Goal: Information Seeking & Learning: Learn about a topic

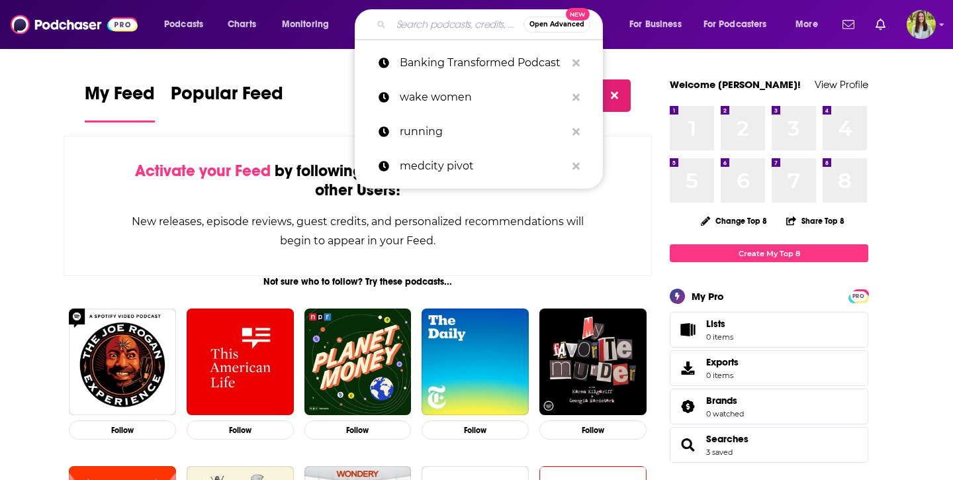
click at [426, 23] on input "Search podcasts, credits, & more..." at bounding box center [457, 24] width 132 height 21
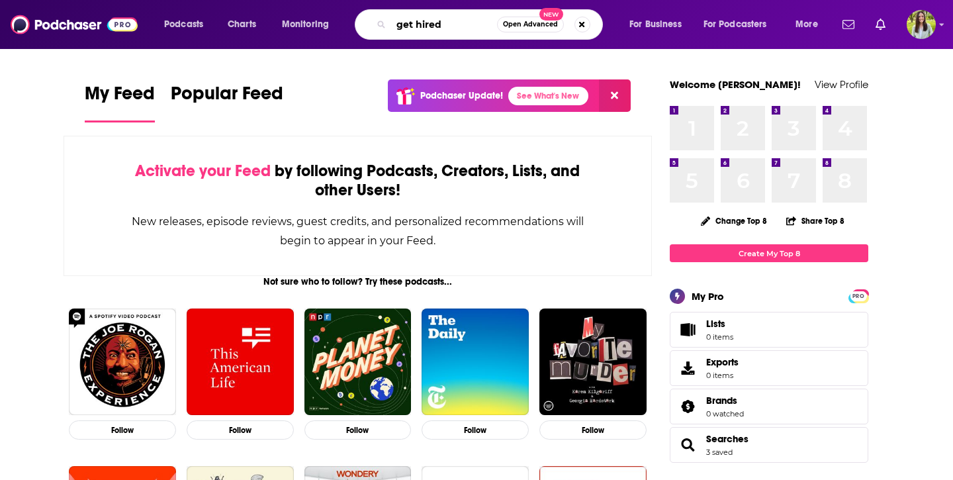
type input "get hired"
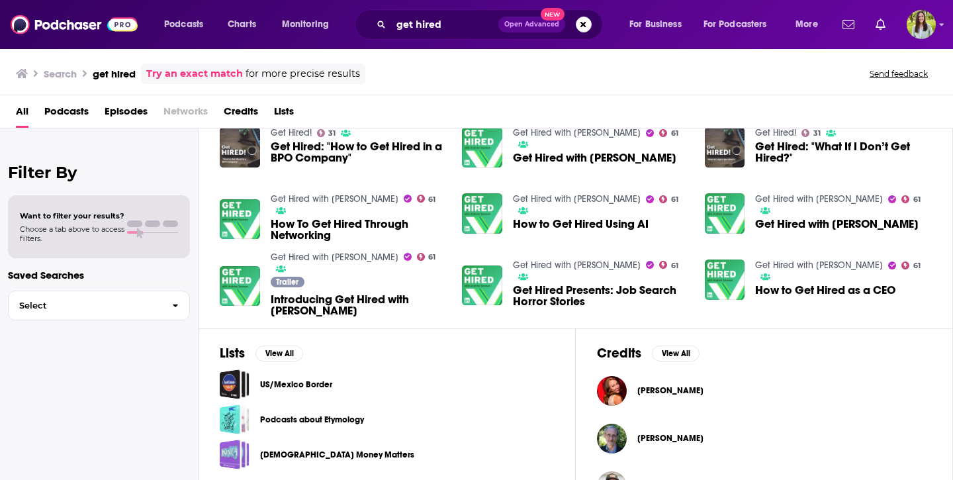
scroll to position [226, 0]
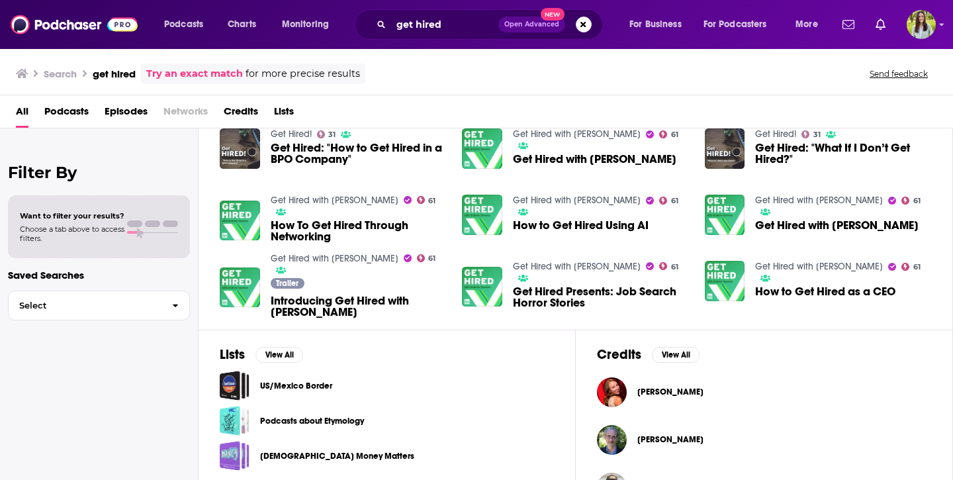
click at [364, 199] on link "Get Hired with [PERSON_NAME]" at bounding box center [335, 200] width 128 height 11
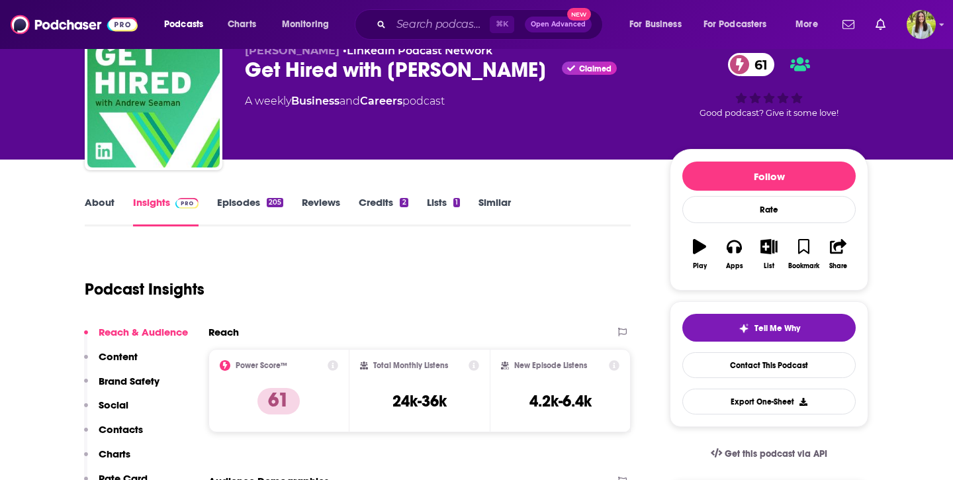
scroll to position [55, 0]
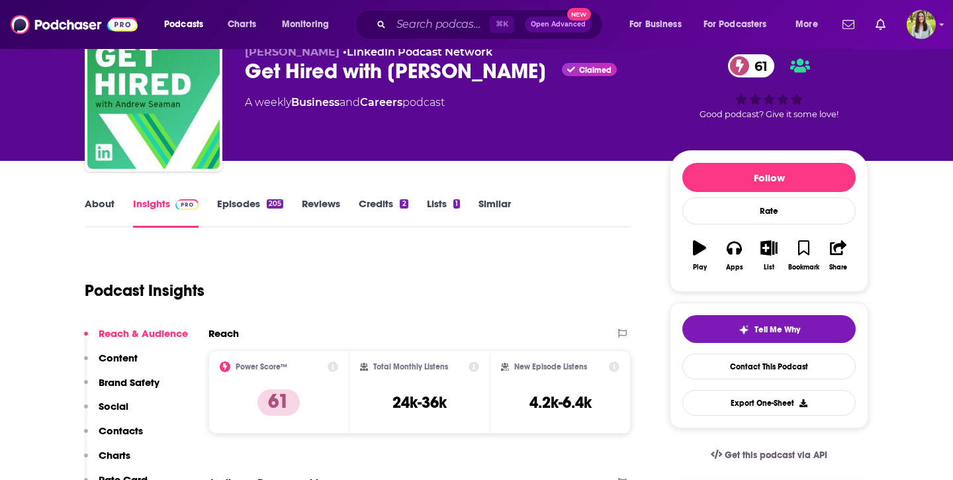
click at [255, 206] on link "Episodes 205" at bounding box center [250, 212] width 66 height 30
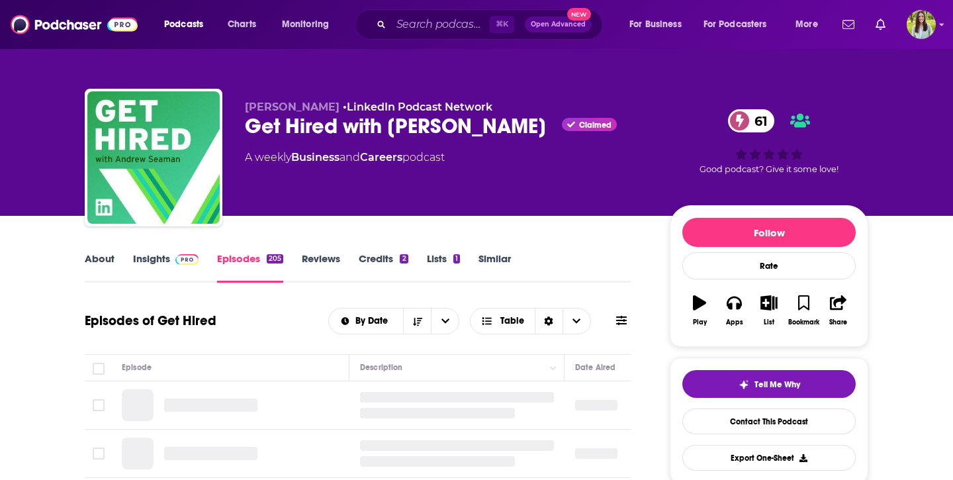
click at [167, 269] on link "Insights" at bounding box center [166, 267] width 66 height 30
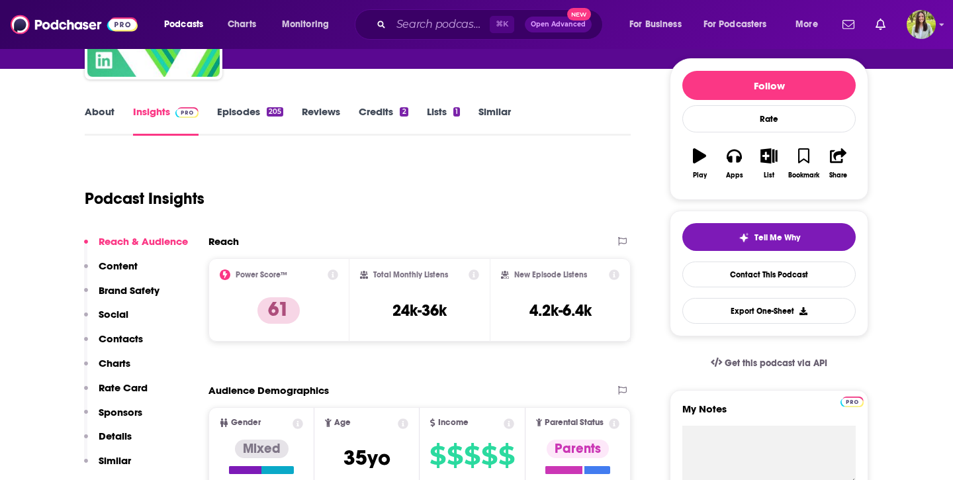
scroll to position [148, 0]
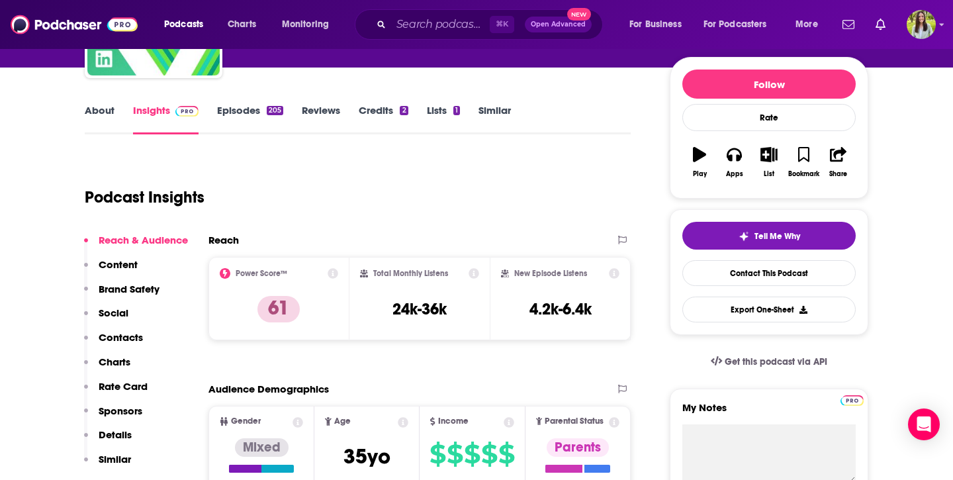
click at [254, 111] on link "Episodes 205" at bounding box center [250, 119] width 66 height 30
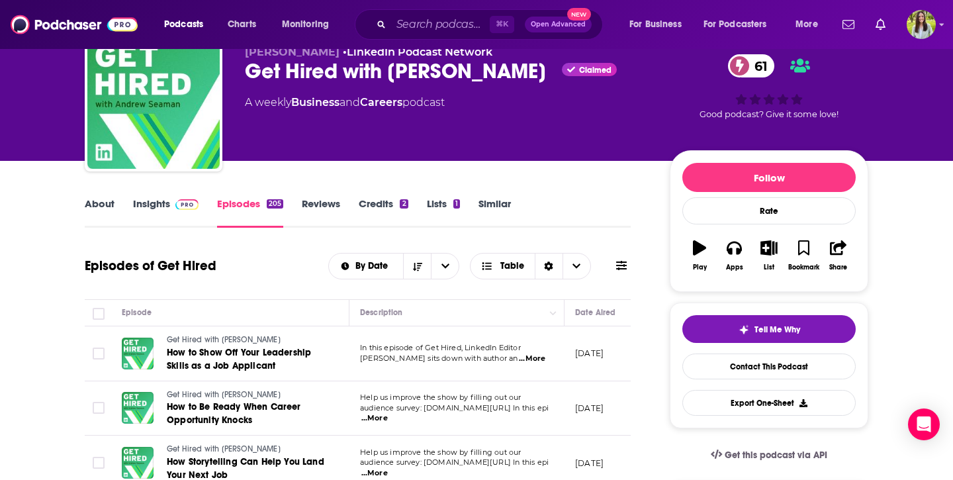
scroll to position [125, 0]
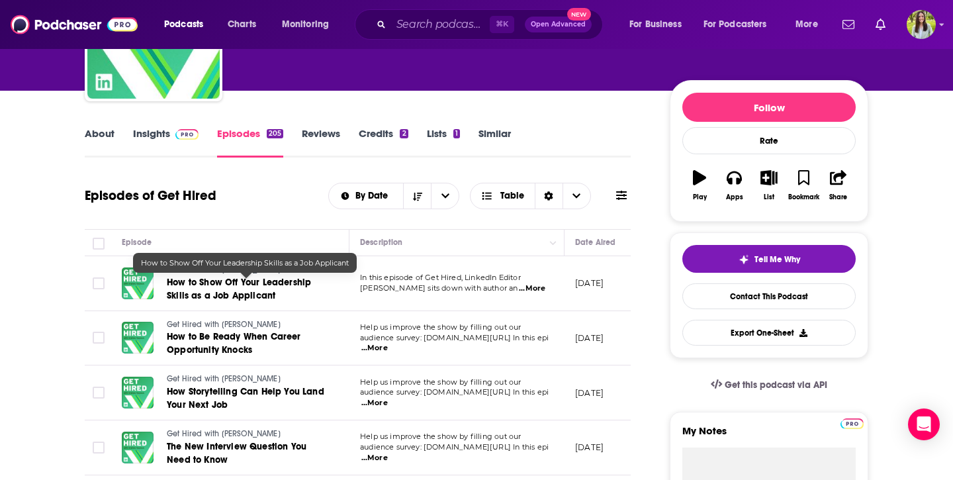
click at [220, 290] on link "How to Show Off Your Leadership Skills as a Job Applicant" at bounding box center [246, 289] width 159 height 26
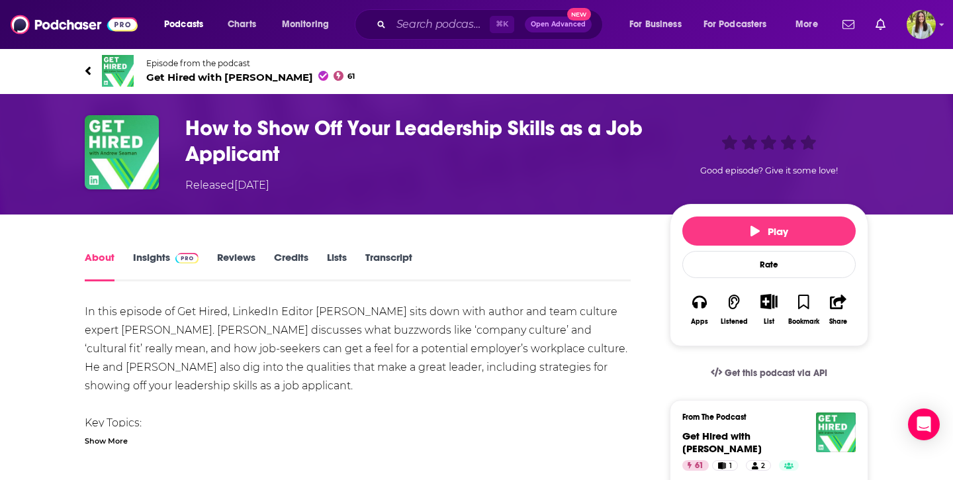
click at [759, 216] on div "Play Rate Apps Listened List Bookmark Share" at bounding box center [769, 275] width 199 height 142
click at [760, 237] on span "Play" at bounding box center [770, 231] width 38 height 13
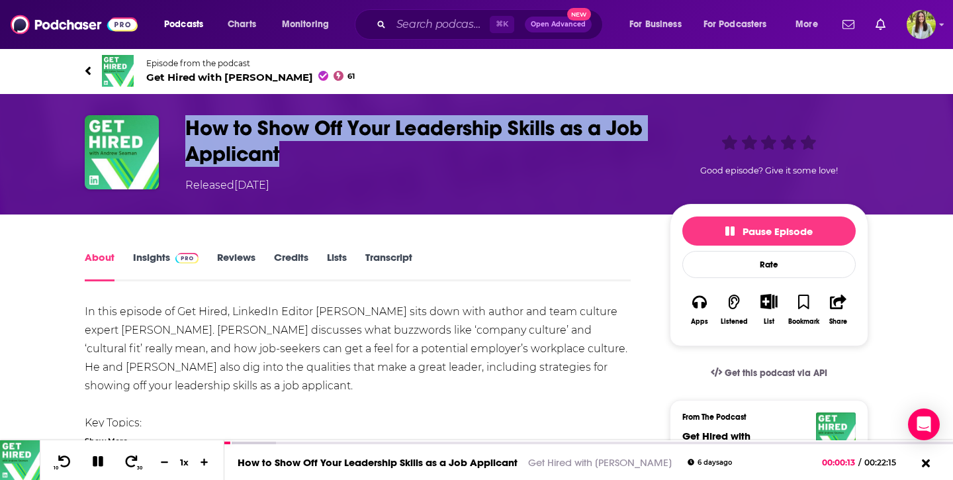
drag, startPoint x: 183, startPoint y: 124, endPoint x: 282, endPoint y: 154, distance: 102.9
click at [282, 154] on div "How to Show Off Your Leadership Skills as a Job Applicant Released [DATE] Good …" at bounding box center [477, 154] width 784 height 78
copy h1 "How to Show Off Your Leadership Skills as a Job Applicant"
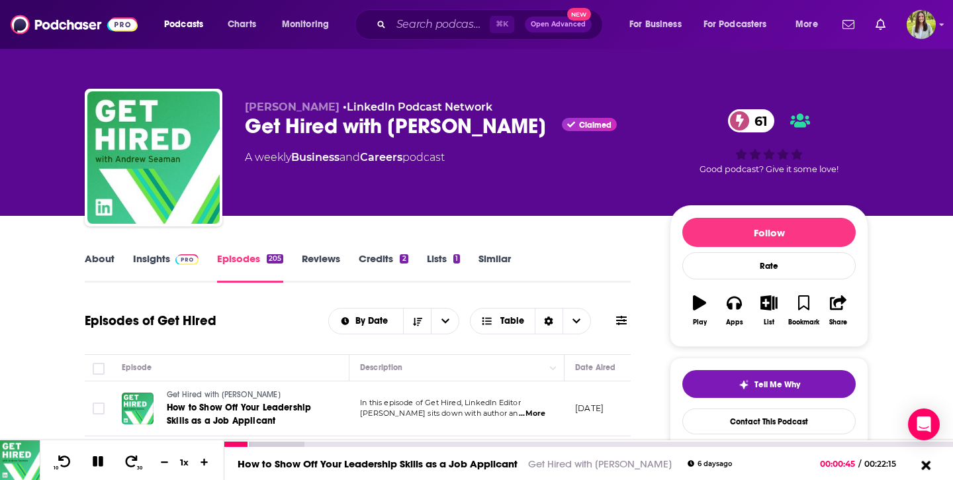
click at [924, 461] on icon at bounding box center [926, 464] width 17 height 13
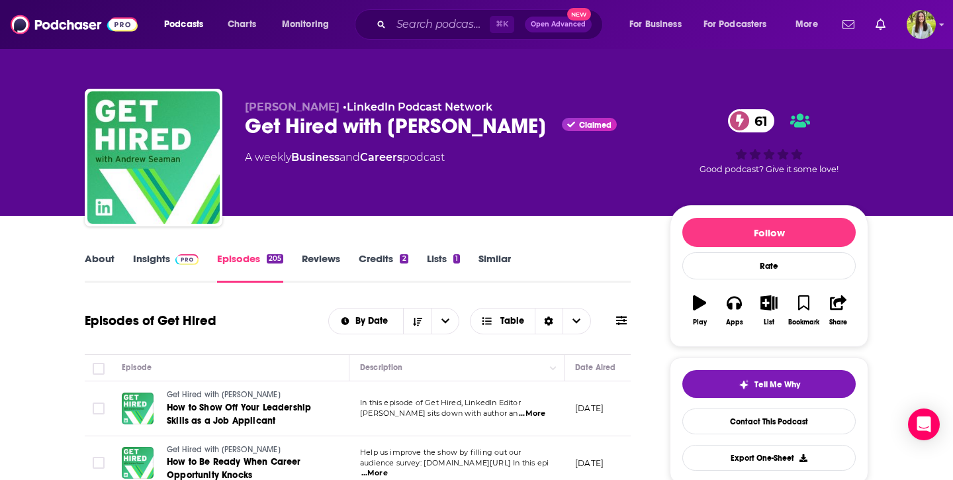
scroll to position [131, 0]
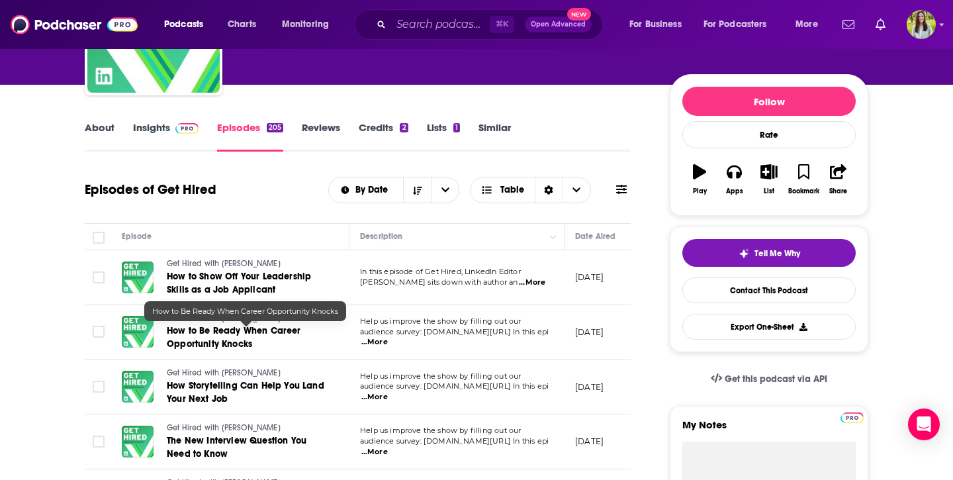
click at [256, 333] on span "How to Be Ready When Career Opportunity Knocks" at bounding box center [234, 337] width 134 height 24
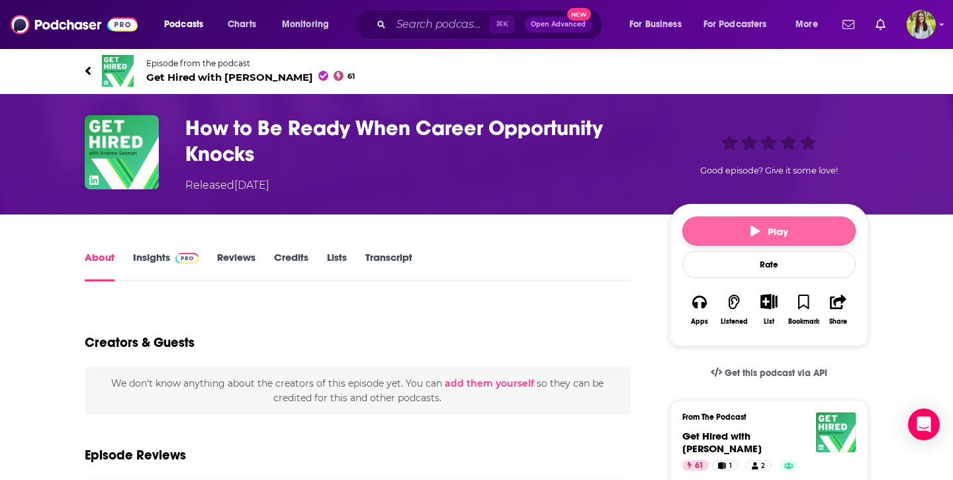
click at [744, 238] on button "Play" at bounding box center [769, 231] width 173 height 29
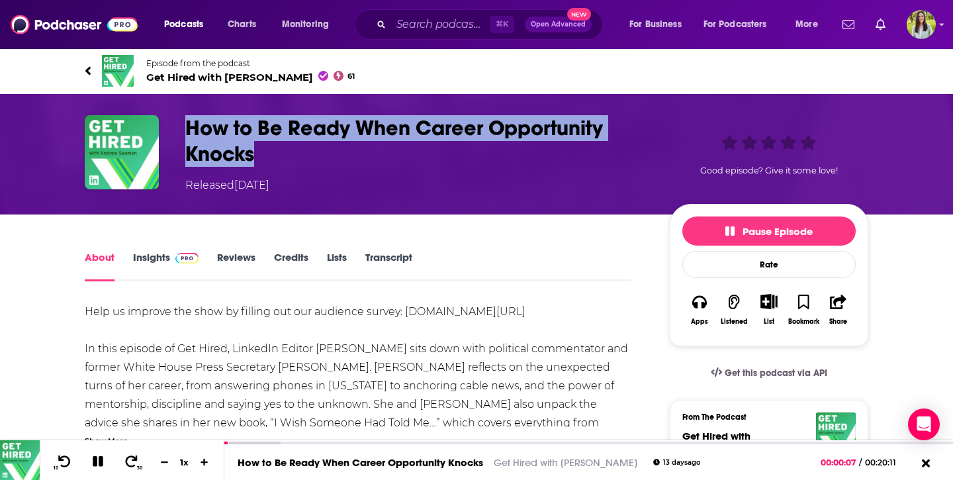
drag, startPoint x: 188, startPoint y: 124, endPoint x: 250, endPoint y: 153, distance: 68.7
click at [250, 153] on h1 "How to Be Ready When Career Opportunity Knocks" at bounding box center [416, 141] width 463 height 52
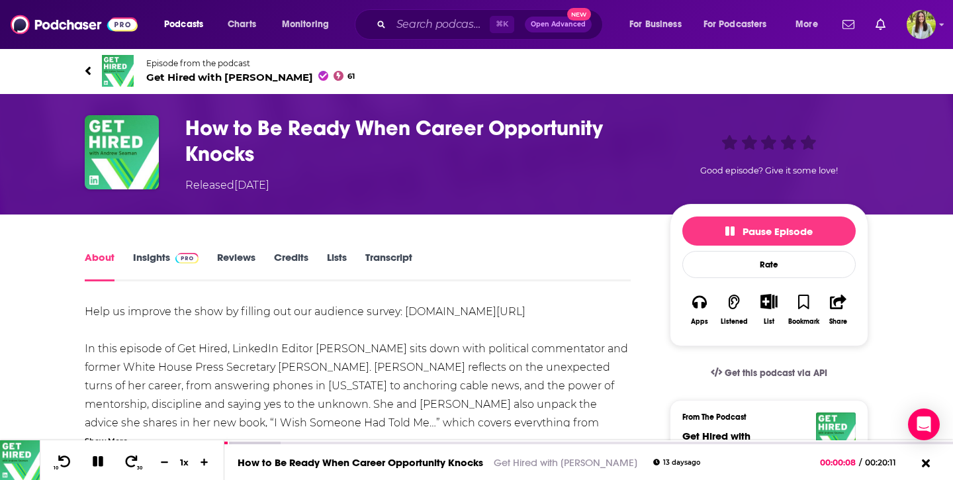
click at [258, 154] on h1 "How to Be Ready When Career Opportunity Knocks" at bounding box center [416, 141] width 463 height 52
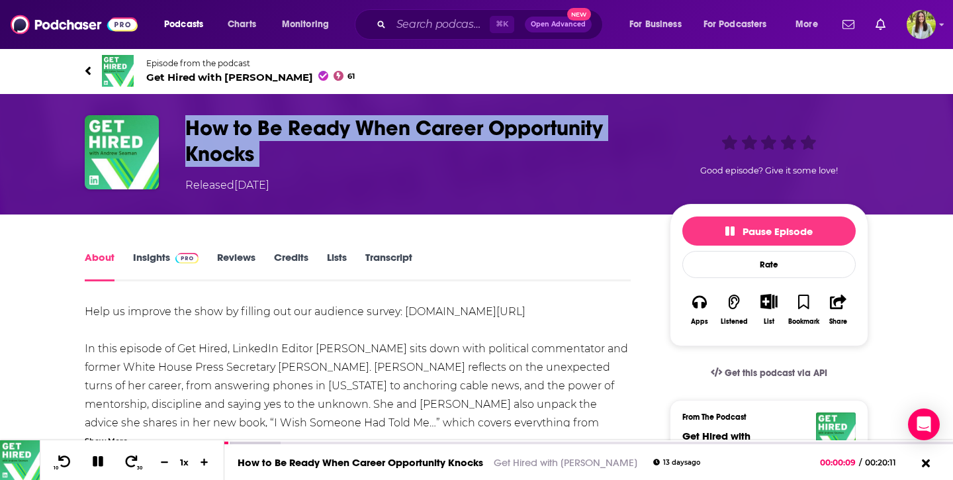
drag, startPoint x: 258, startPoint y: 154, endPoint x: 196, endPoint y: 126, distance: 68.4
click at [196, 126] on h1 "How to Be Ready When Career Opportunity Knocks" at bounding box center [416, 141] width 463 height 52
copy h1 "How to Be Ready When Career Opportunity Knocks"
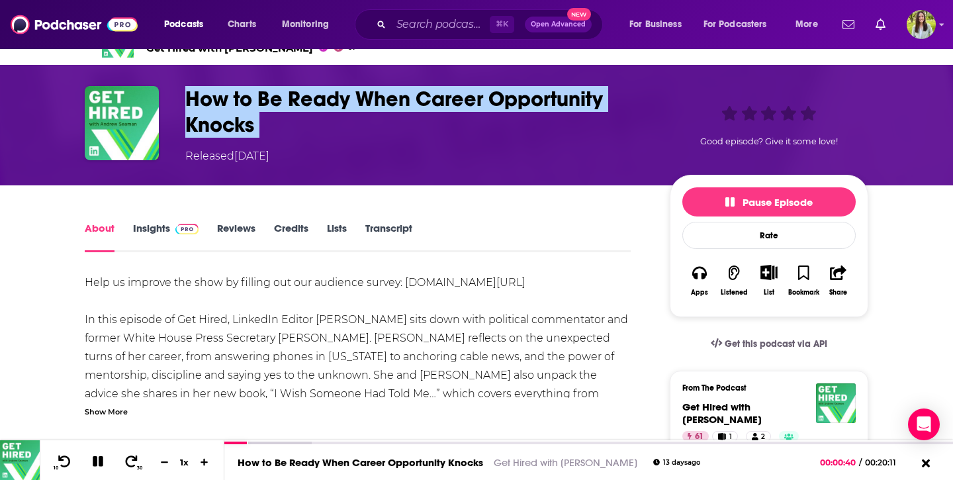
scroll to position [34, 0]
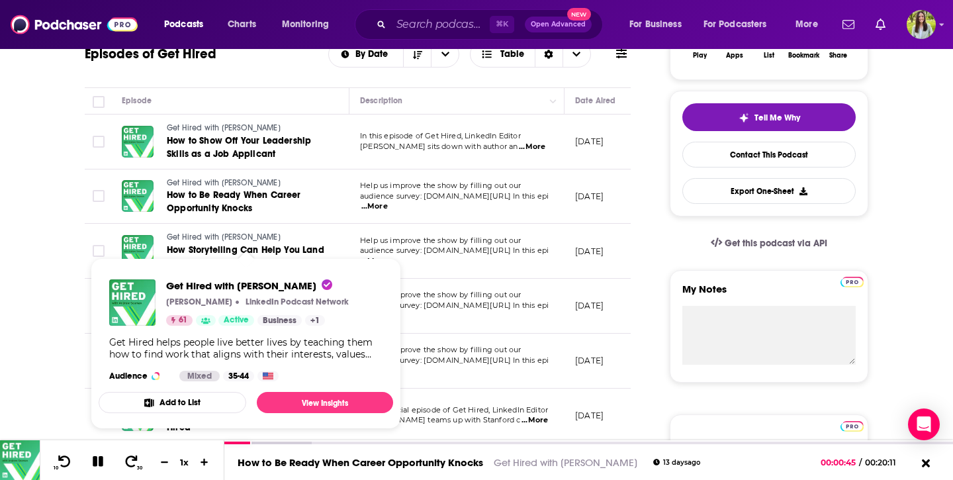
scroll to position [272, 0]
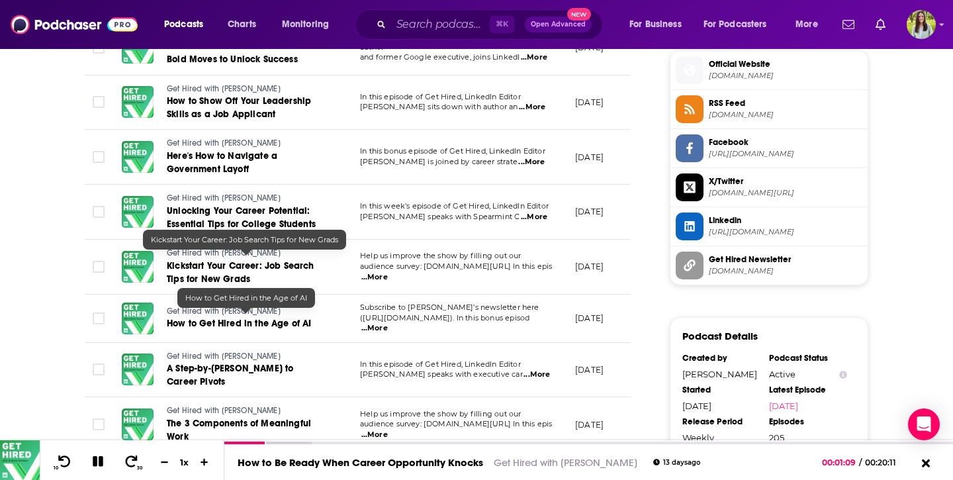
scroll to position [1076, 0]
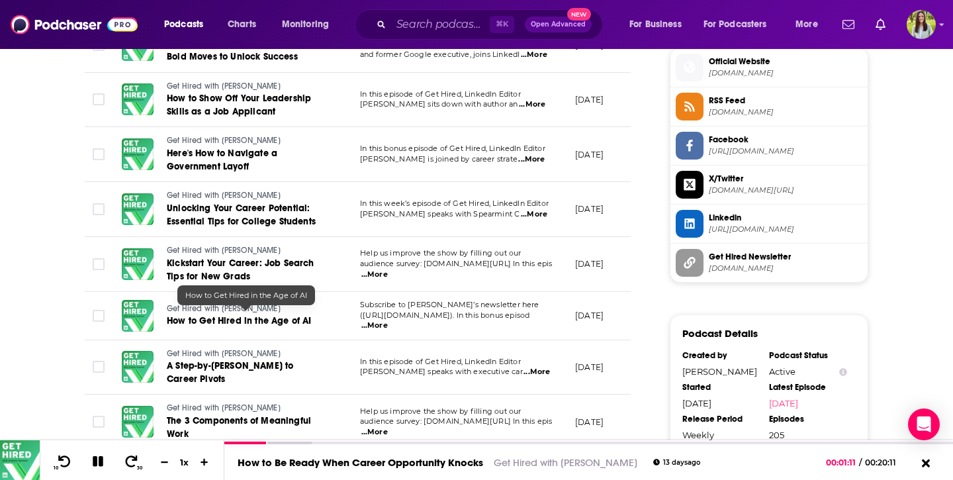
click at [230, 316] on span "How to Get Hired in the Age of AI" at bounding box center [239, 320] width 145 height 11
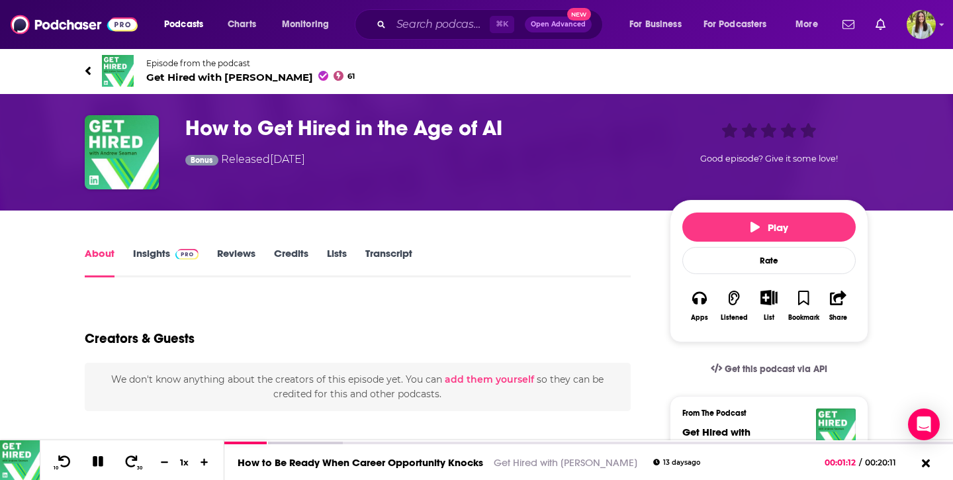
scroll to position [192, 0]
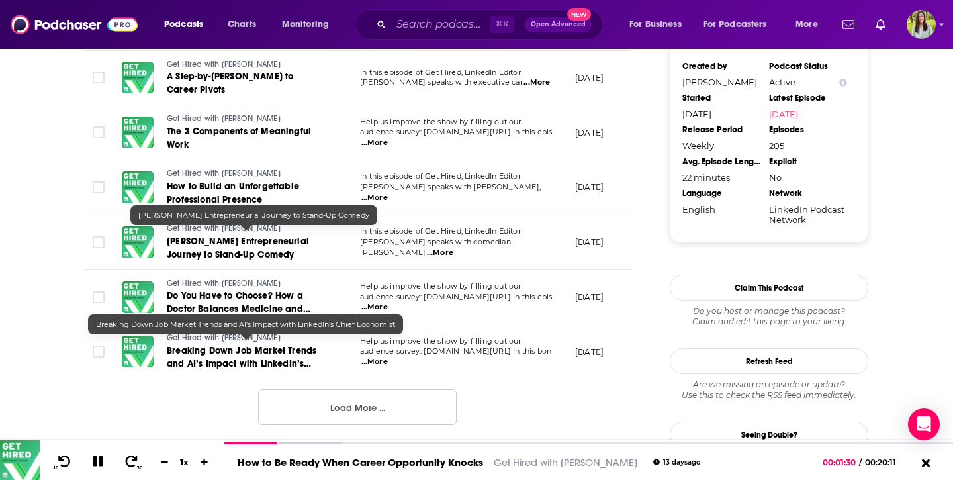
scroll to position [1372, 0]
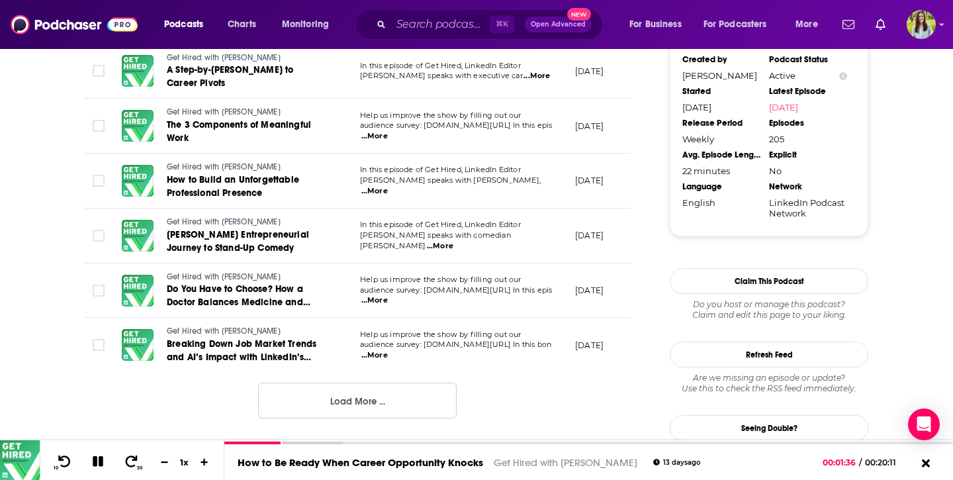
click at [303, 390] on button "Load More ..." at bounding box center [357, 401] width 199 height 36
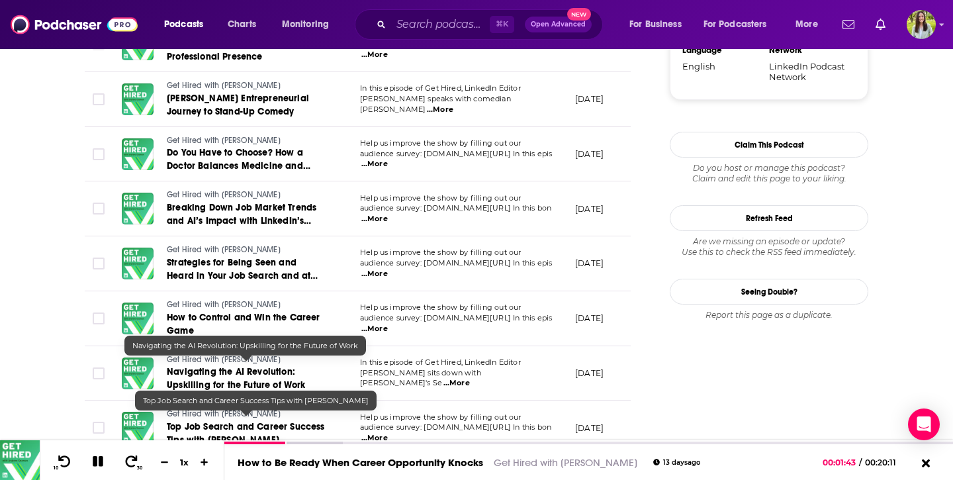
scroll to position [1577, 0]
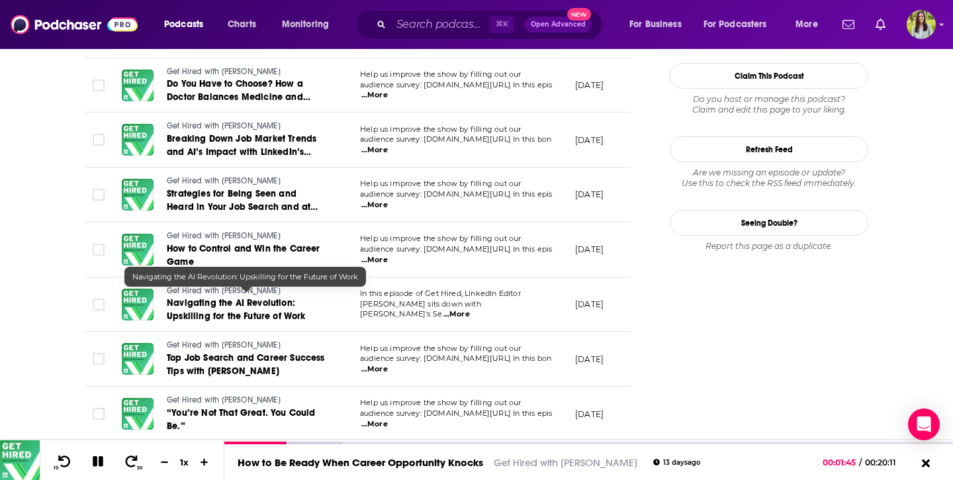
click at [246, 309] on span "Navigating the AI Revolution: Upskilling for the Future of Work" at bounding box center [236, 309] width 139 height 24
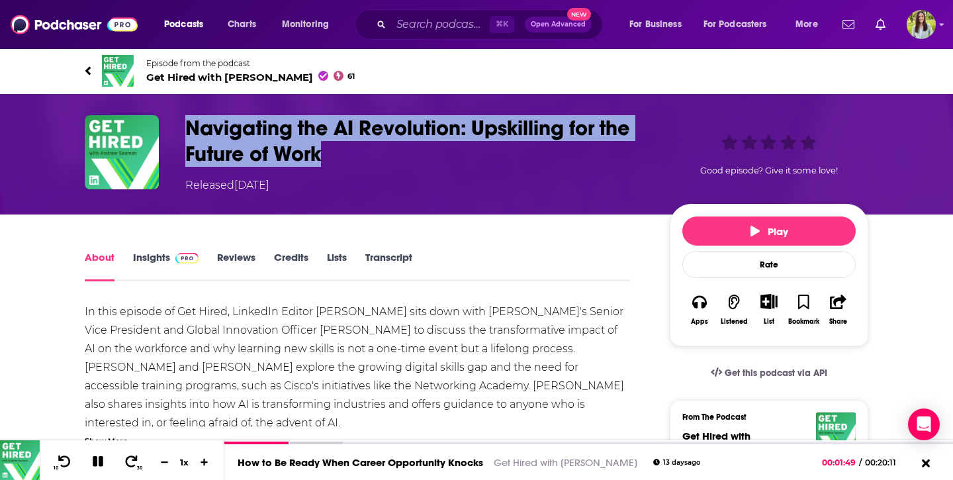
drag, startPoint x: 185, startPoint y: 123, endPoint x: 330, endPoint y: 159, distance: 149.4
click at [330, 159] on h1 "Navigating the AI Revolution: Upskilling for the Future of Work" at bounding box center [416, 141] width 463 height 52
copy h1 "Navigating the AI Revolution: Upskilling for the Future of Work"
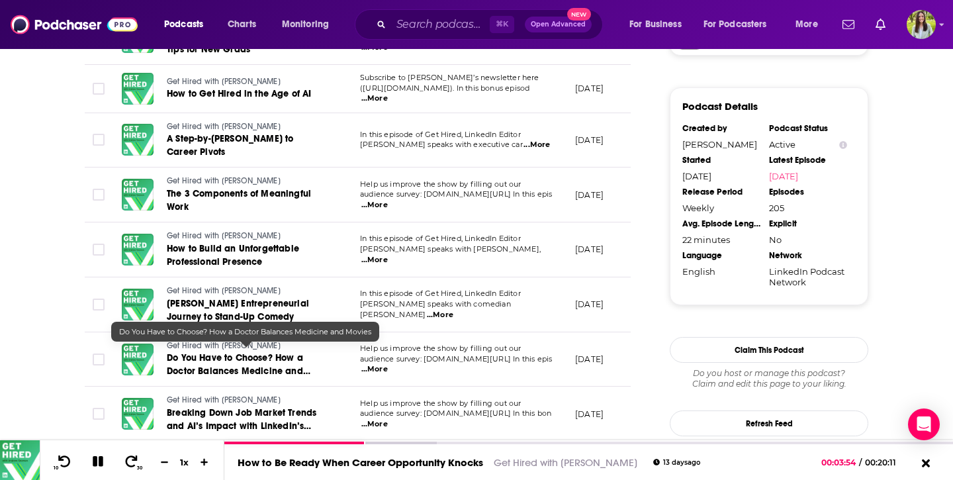
scroll to position [1478, 0]
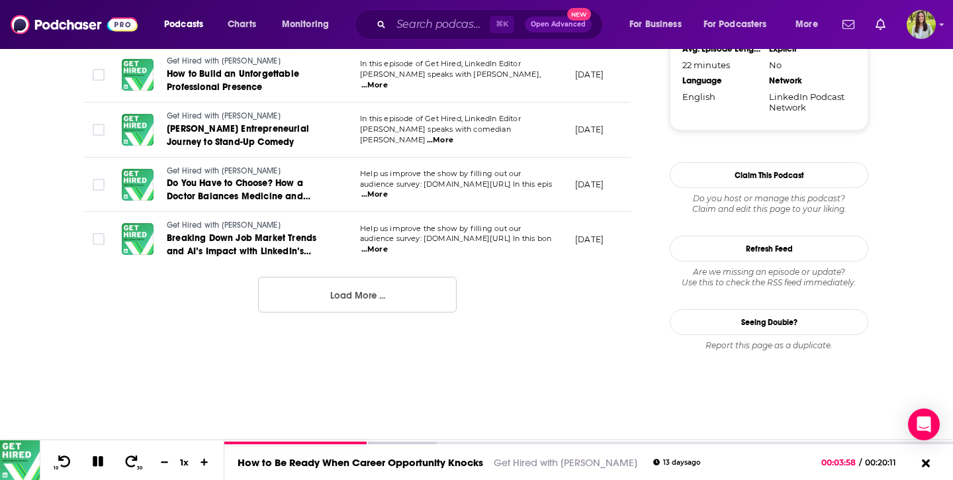
click at [320, 287] on button "Load More ..." at bounding box center [357, 295] width 199 height 36
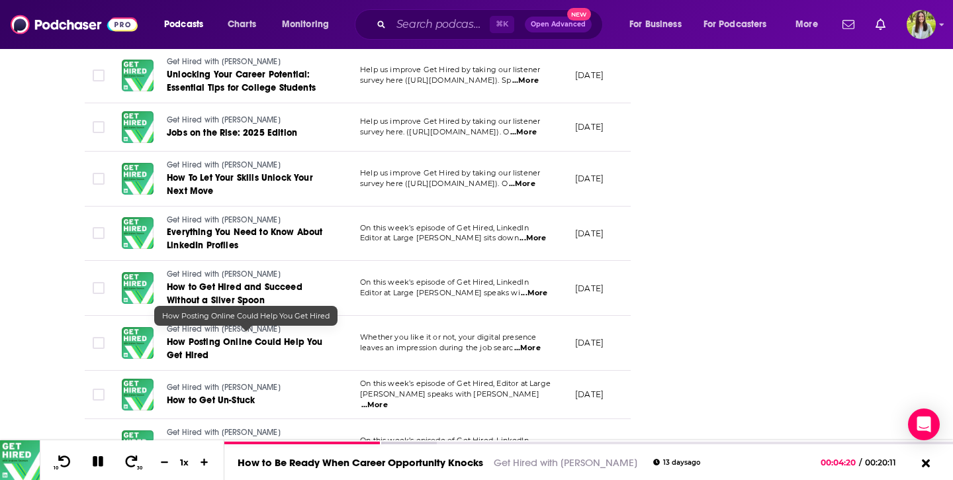
scroll to position [2289, 0]
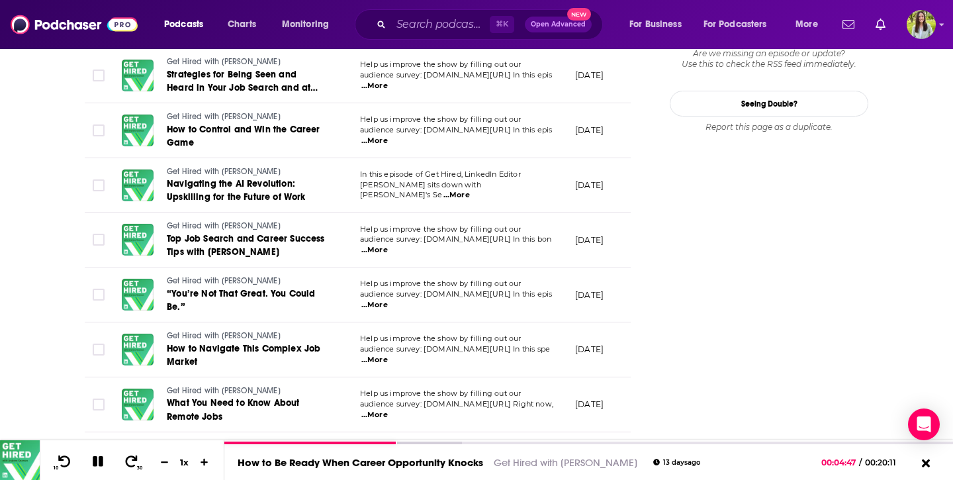
scroll to position [1688, 0]
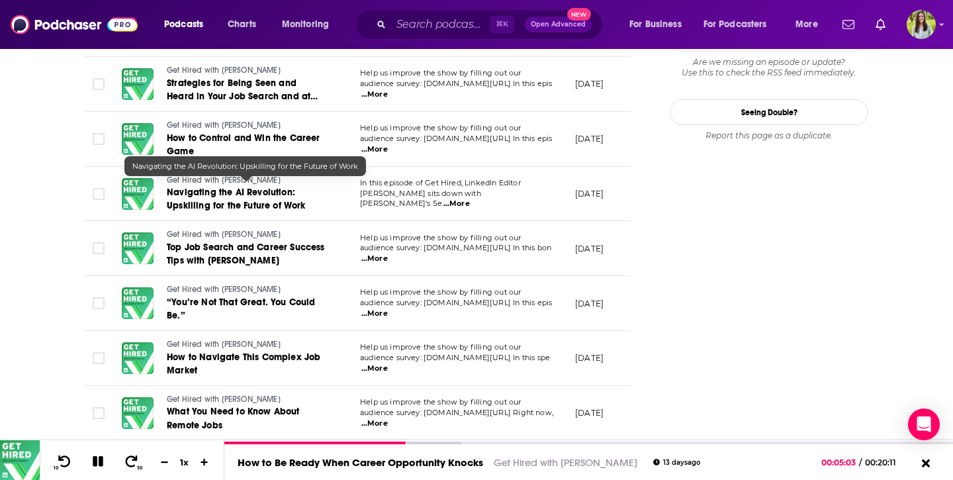
click at [246, 189] on span "Navigating the AI Revolution: Upskilling for the Future of Work" at bounding box center [236, 199] width 139 height 24
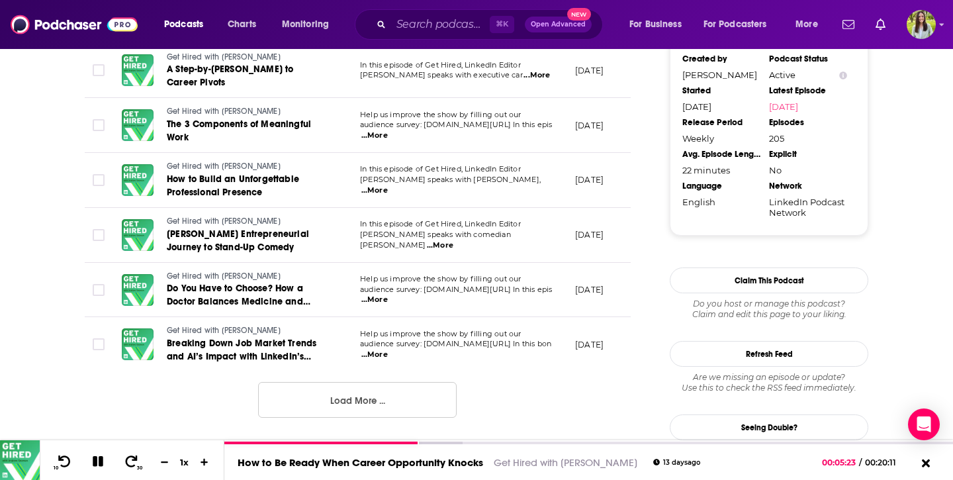
scroll to position [1375, 0]
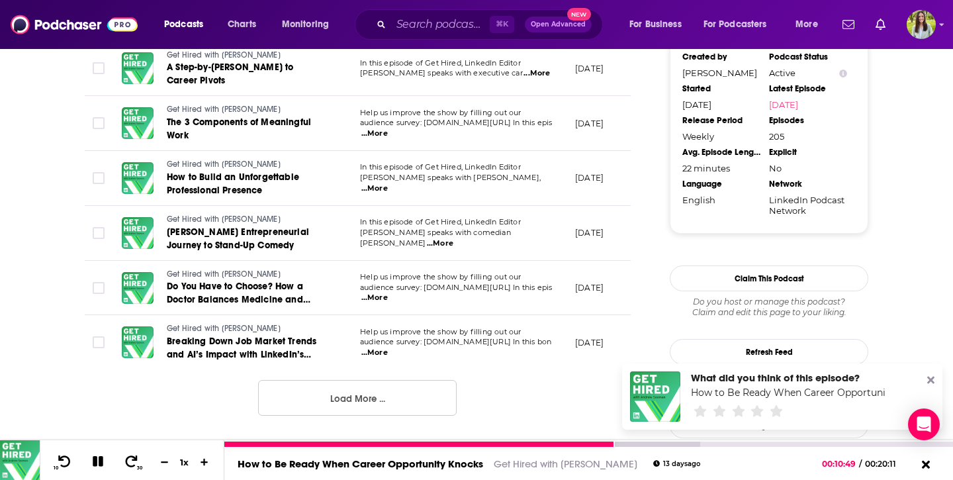
click at [96, 465] on icon at bounding box center [98, 461] width 11 height 11
